Goal: Task Accomplishment & Management: Manage account settings

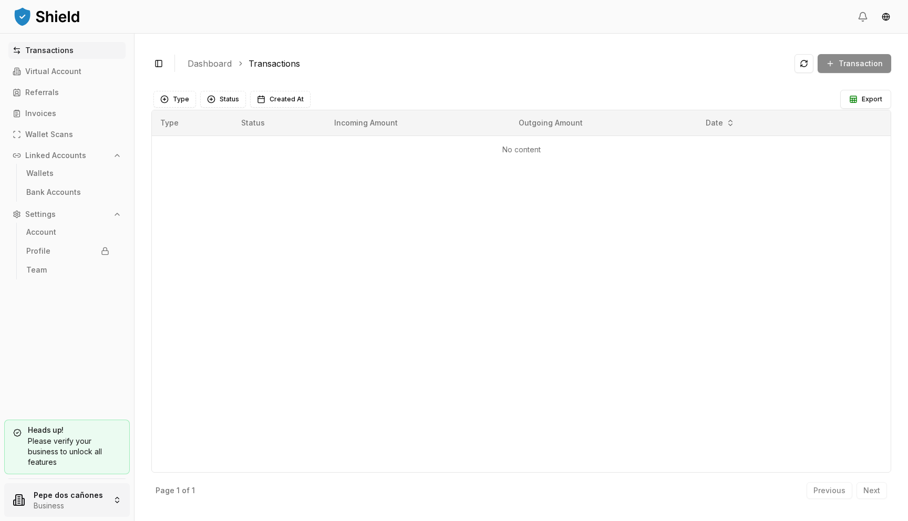
click at [80, 492] on html "Transactions Virtual Account Referrals Invoices Wallet Scans Linked Accounts Wa…" at bounding box center [454, 260] width 908 height 521
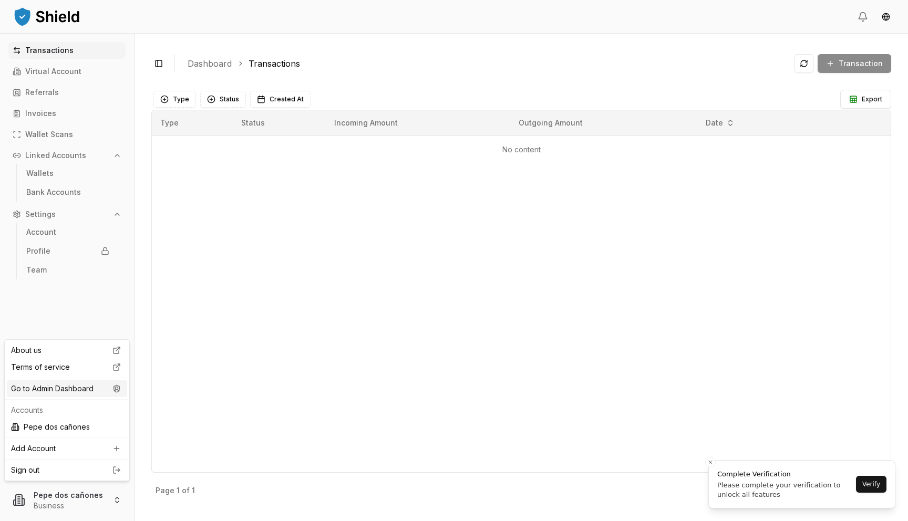
click at [104, 389] on div "Go to Admin Dashboard" at bounding box center [67, 388] width 120 height 17
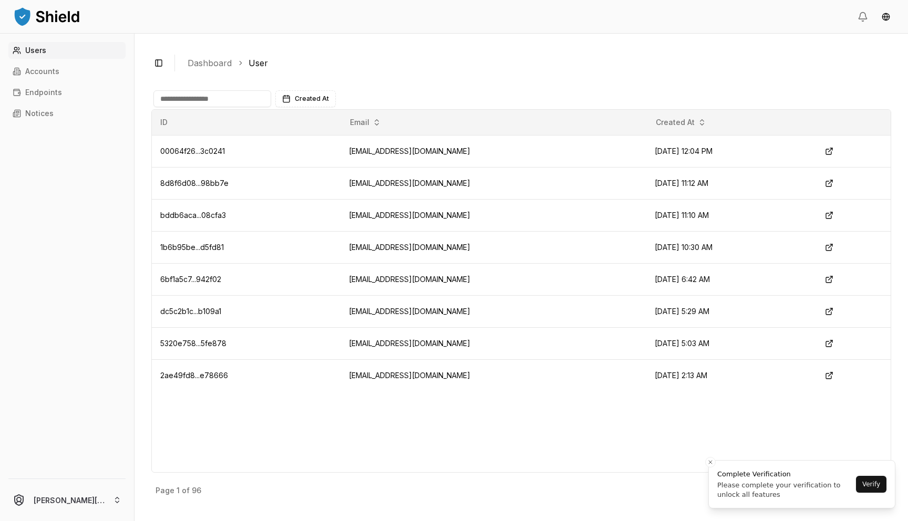
click at [93, 60] on div "Users Accounts Endpoints Notices" at bounding box center [67, 254] width 134 height 424
click at [94, 67] on link "Accounts" at bounding box center [66, 71] width 117 height 17
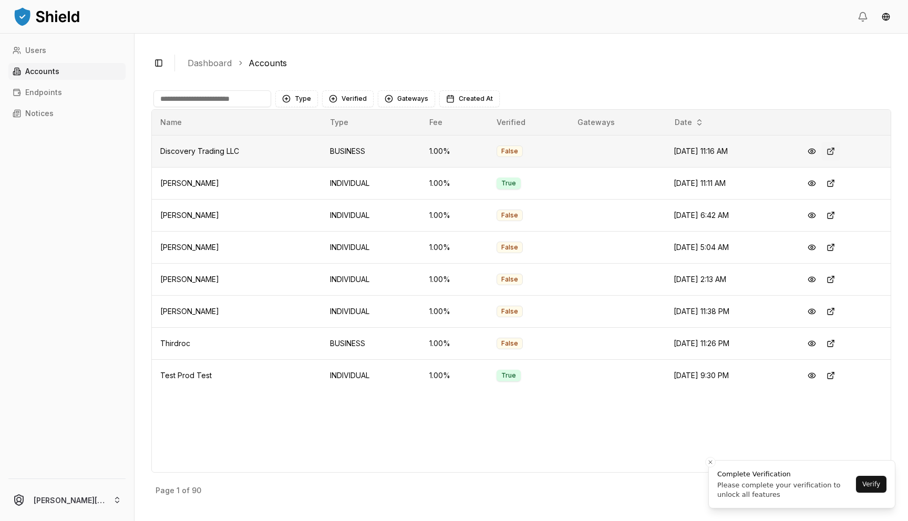
click at [840, 152] on button at bounding box center [830, 151] width 19 height 19
click at [166, 100] on input at bounding box center [212, 98] width 118 height 17
type input "**"
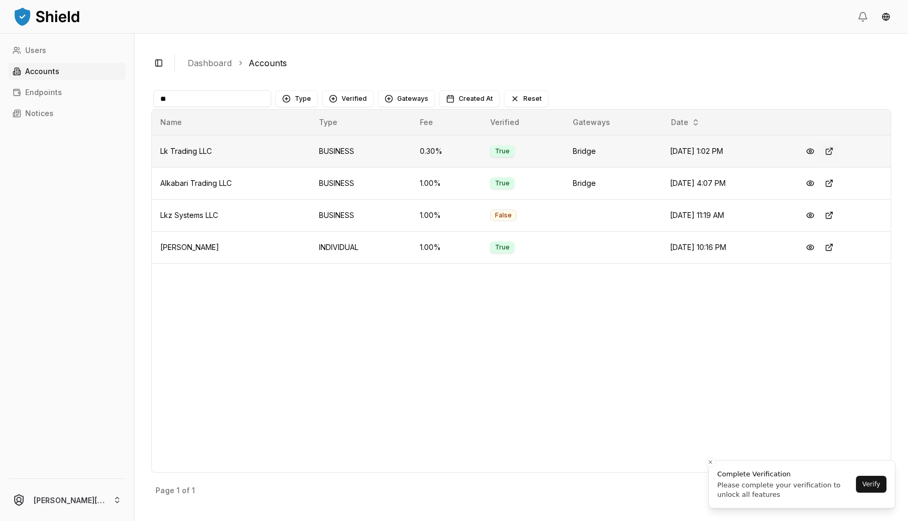
click at [835, 151] on button at bounding box center [829, 151] width 19 height 19
click at [267, 93] on input "**" at bounding box center [212, 98] width 118 height 17
click at [267, 92] on input "**" at bounding box center [212, 98] width 118 height 17
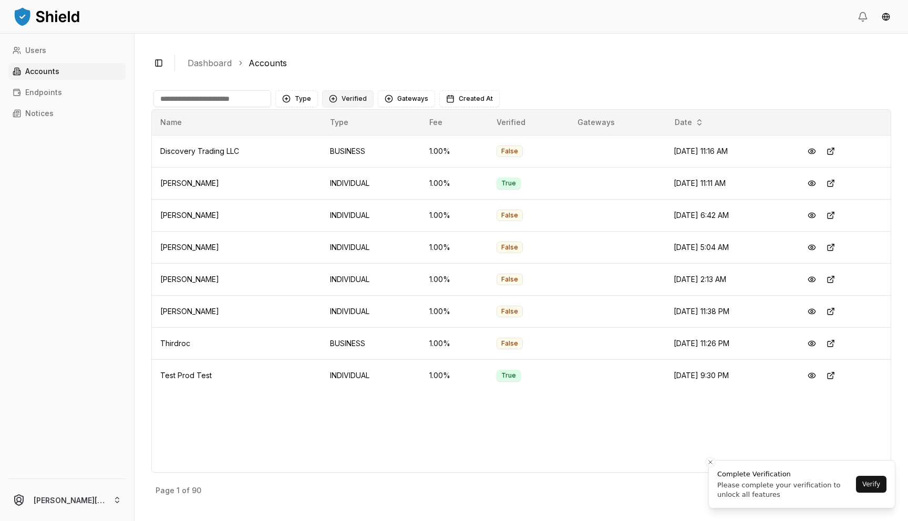
click at [348, 96] on button "Verified" at bounding box center [347, 98] width 51 height 17
click at [353, 161] on span "NOT VERIFIED" at bounding box center [364, 158] width 49 height 11
click at [308, 102] on button "Type" at bounding box center [296, 98] width 43 height 17
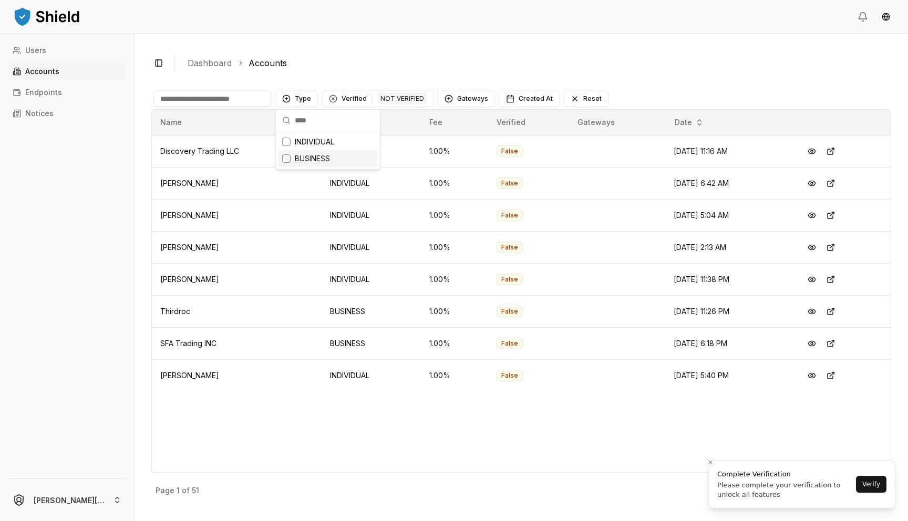
click at [316, 157] on span "BUSINESS" at bounding box center [312, 158] width 35 height 11
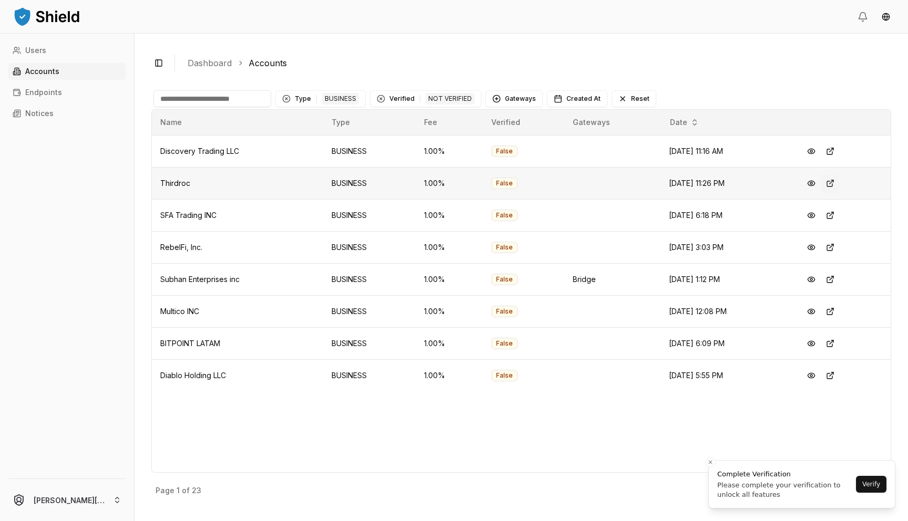
click at [833, 183] on button at bounding box center [830, 183] width 19 height 19
click at [835, 218] on button at bounding box center [830, 215] width 19 height 19
click at [834, 248] on button at bounding box center [830, 247] width 19 height 19
click at [834, 313] on button at bounding box center [830, 311] width 19 height 19
click at [224, 108] on div "Type 1 BUSINESS Verified 1 NOT VERIFIED Gateways Created At Reset" at bounding box center [521, 98] width 740 height 21
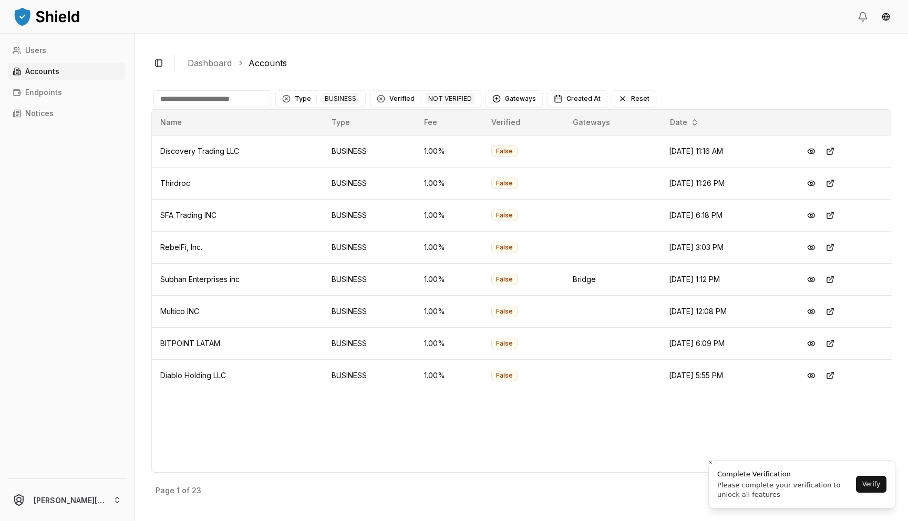
click at [221, 100] on input at bounding box center [212, 98] width 118 height 17
type input "***"
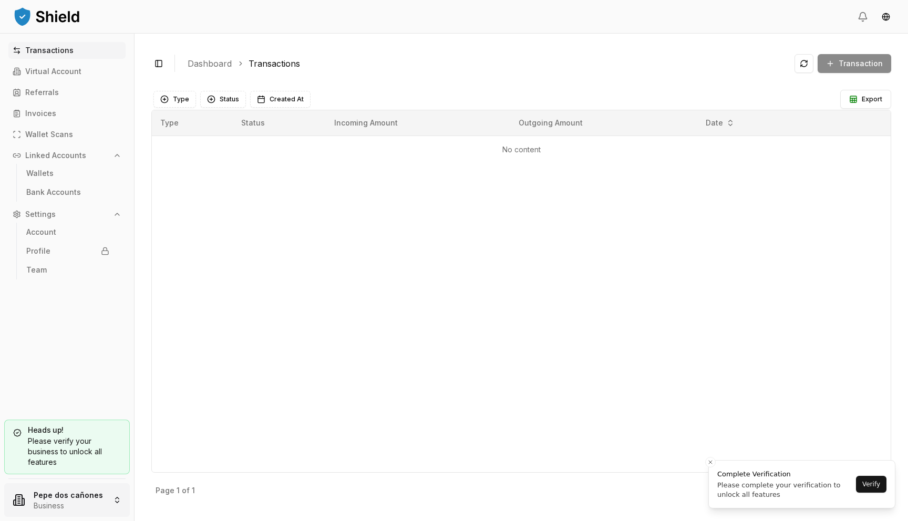
click at [86, 503] on html "Transactions Virtual Account Referrals Invoices Wallet Scans Linked Accounts Wa…" at bounding box center [454, 260] width 908 height 521
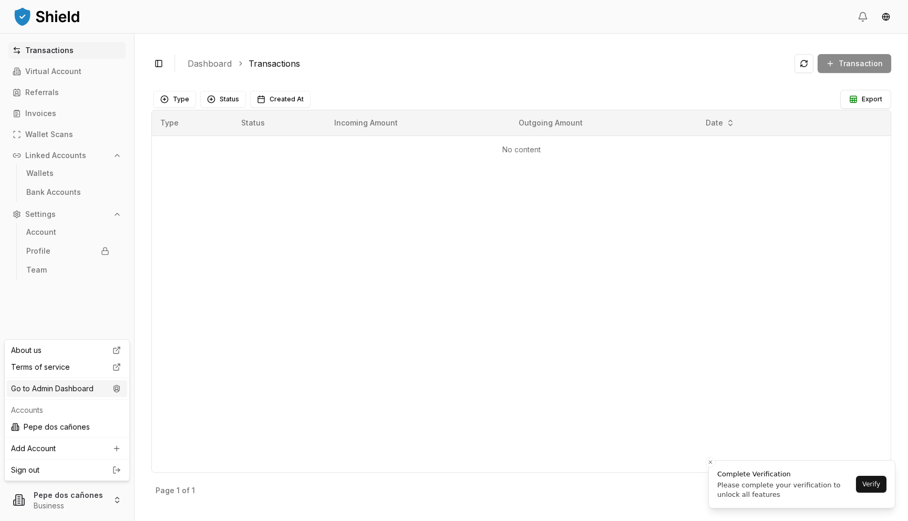
click at [77, 385] on div "Go to Admin Dashboard" at bounding box center [67, 388] width 120 height 17
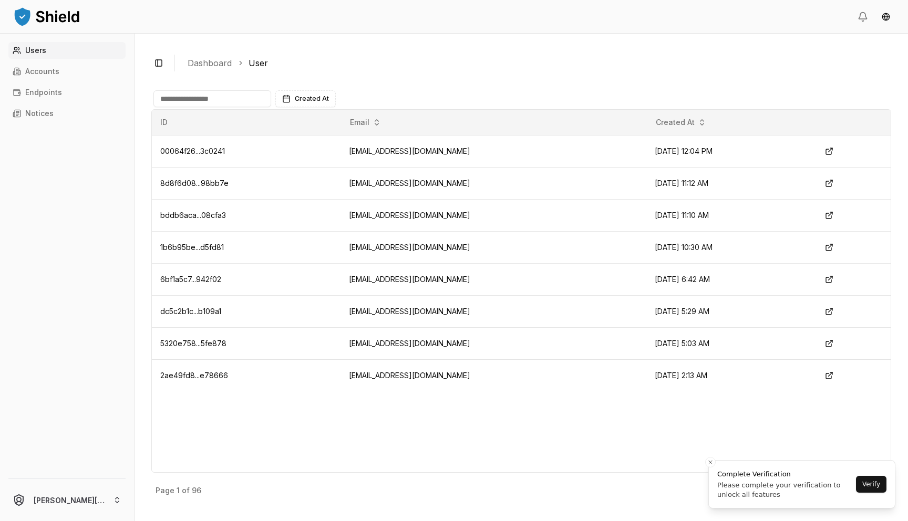
click at [67, 63] on div "Users Accounts Endpoints Notices" at bounding box center [67, 254] width 134 height 424
click at [73, 68] on link "Accounts" at bounding box center [66, 71] width 117 height 17
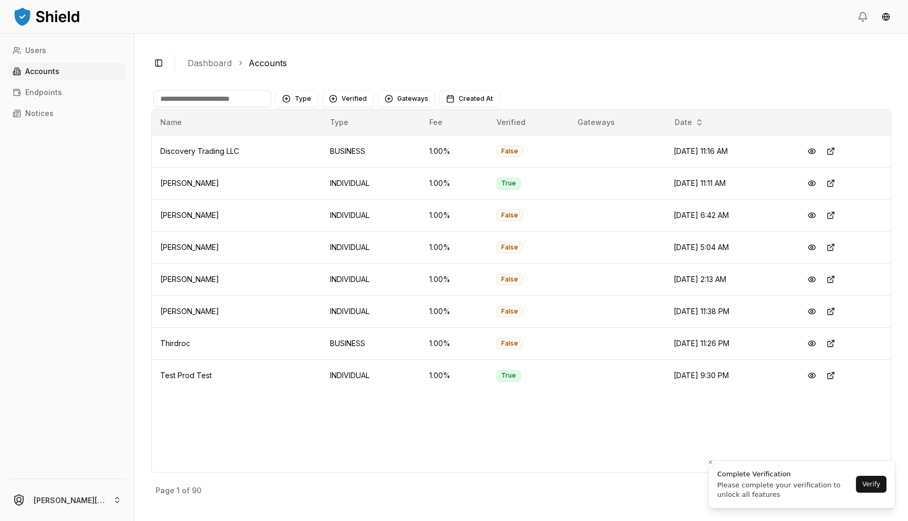
click at [258, 102] on input at bounding box center [212, 98] width 118 height 17
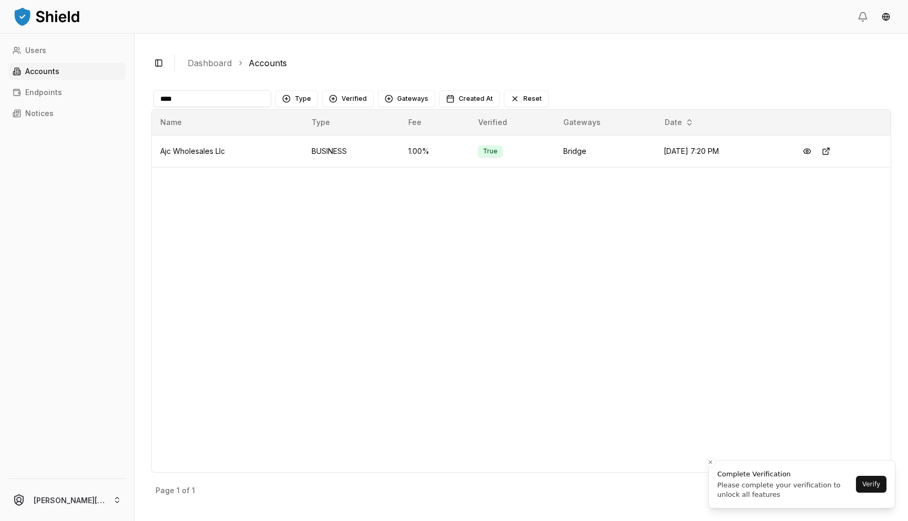
type input "***"
